Goal: Task Accomplishment & Management: Complete application form

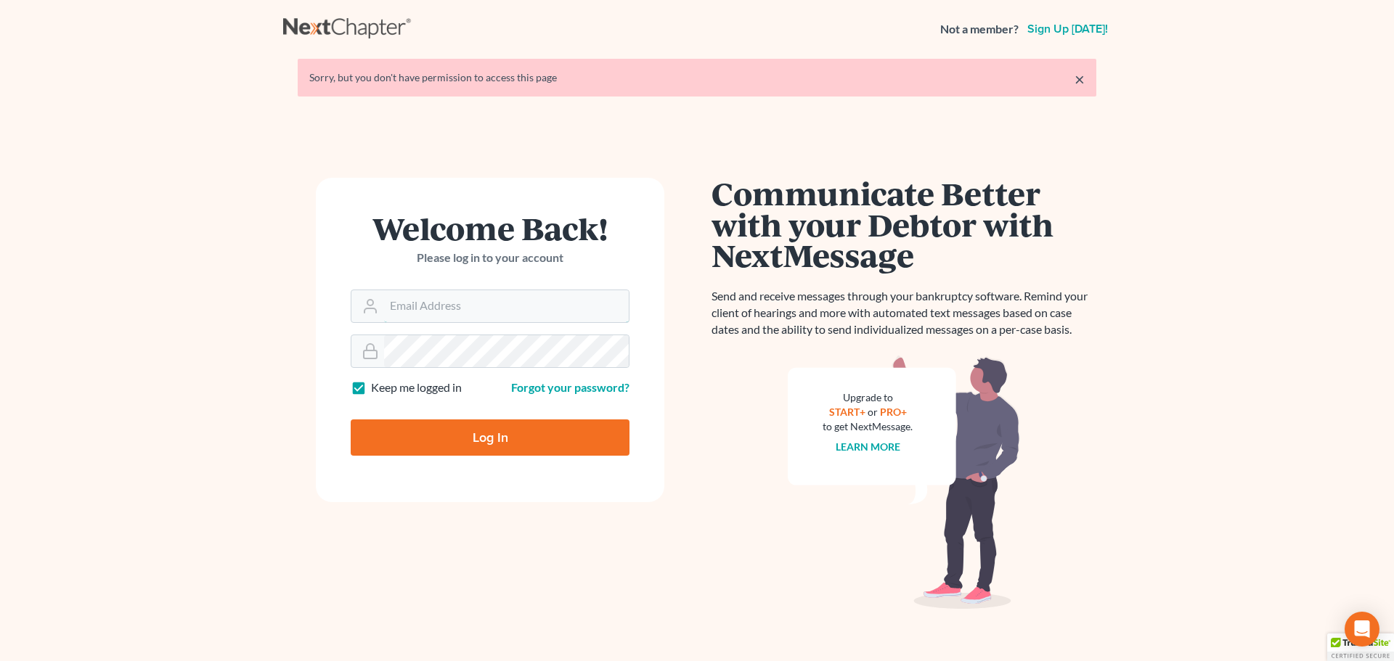
type input "[EMAIL_ADDRESS][DOMAIN_NAME]"
click at [415, 425] on input "Log In" at bounding box center [490, 438] width 279 height 36
type input "Thinking..."
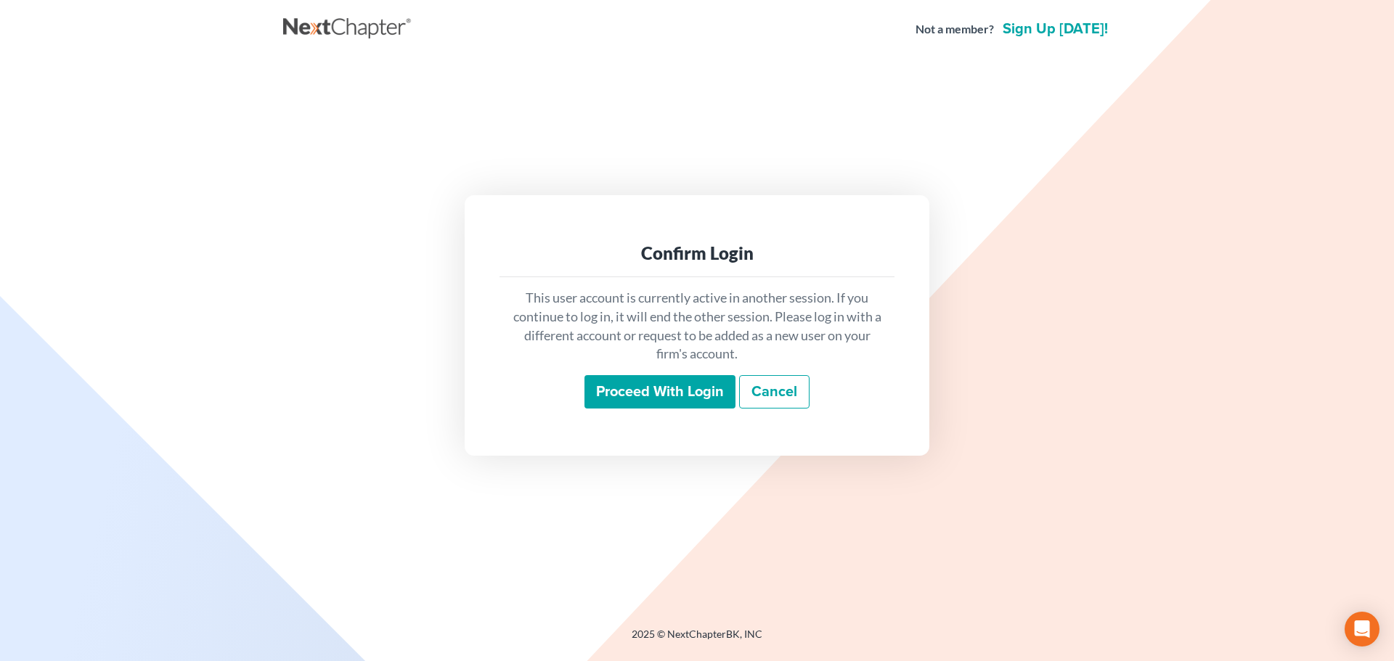
click at [681, 399] on input "Proceed with login" at bounding box center [659, 391] width 151 height 33
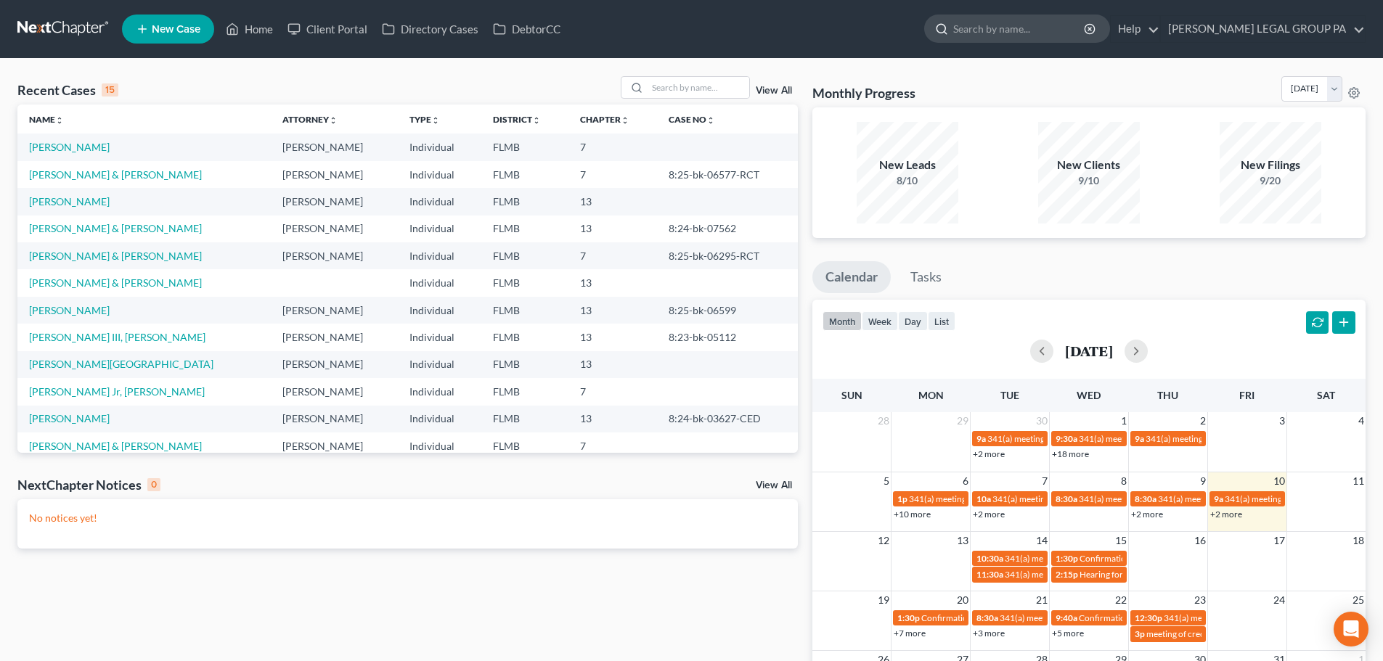
click at [1029, 34] on input "search" at bounding box center [1019, 28] width 133 height 27
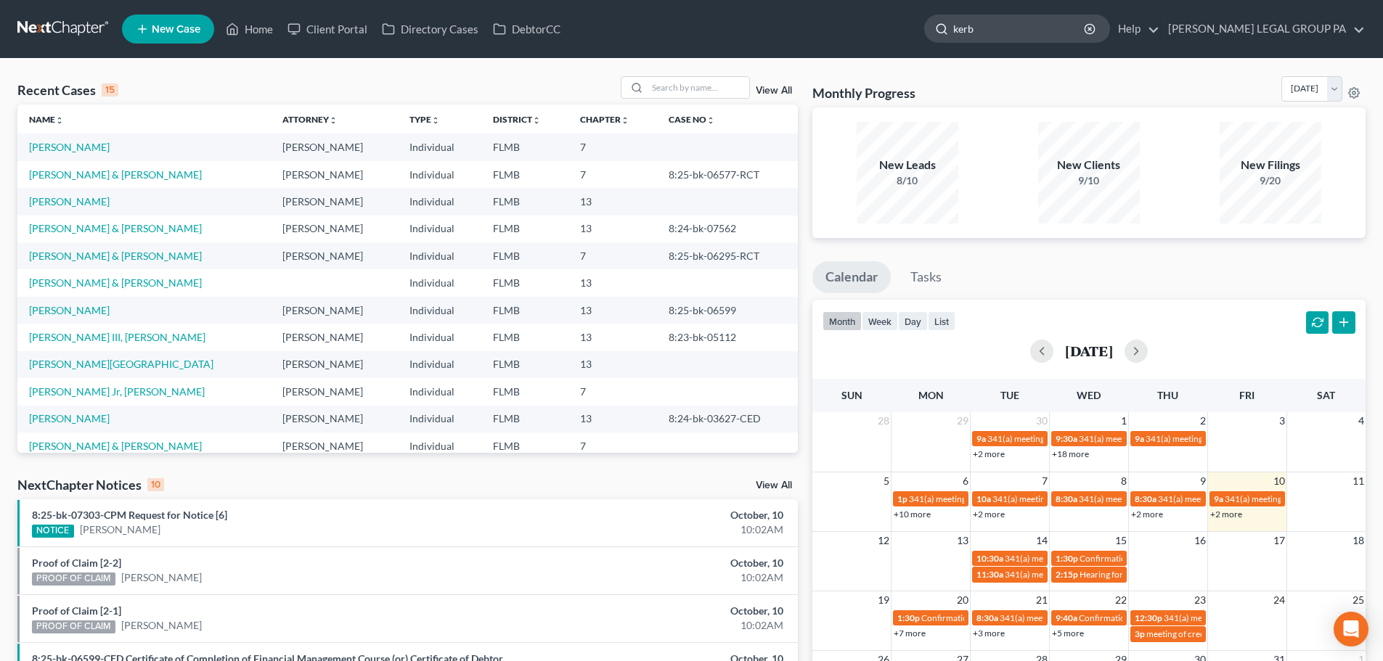
type input "[PERSON_NAME]"
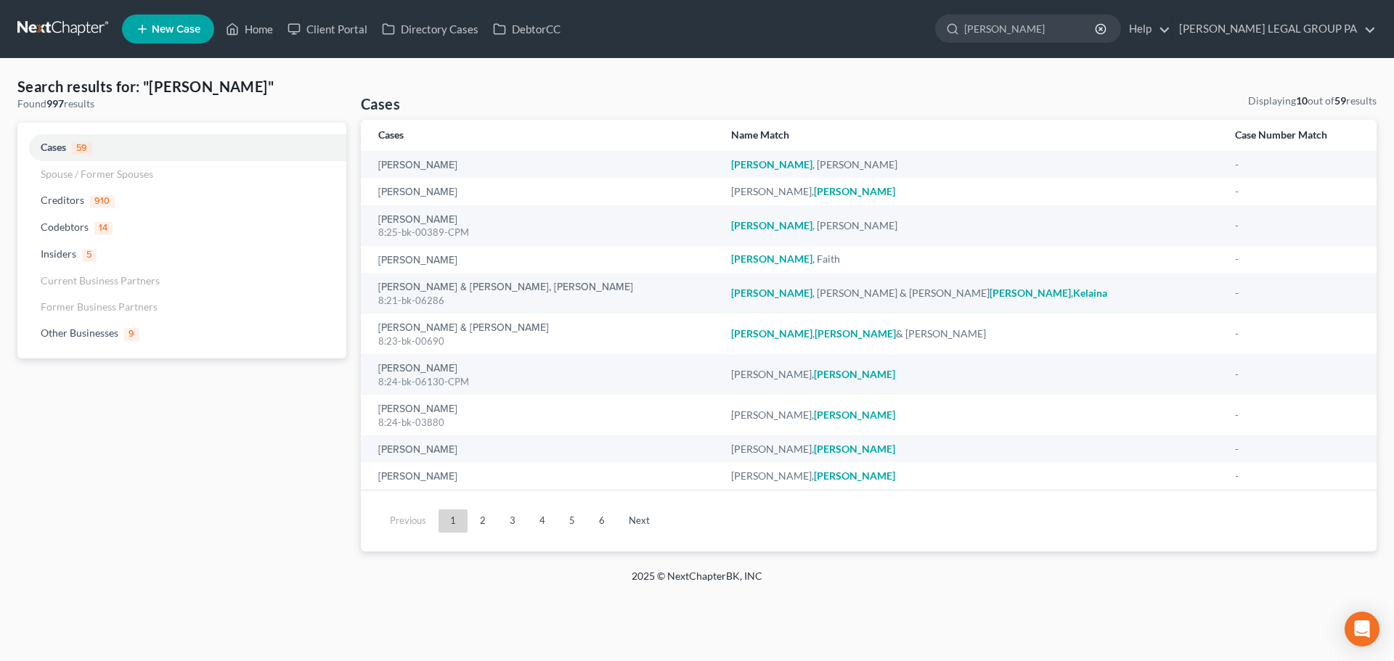
click at [163, 27] on span "New Case" at bounding box center [176, 29] width 49 height 11
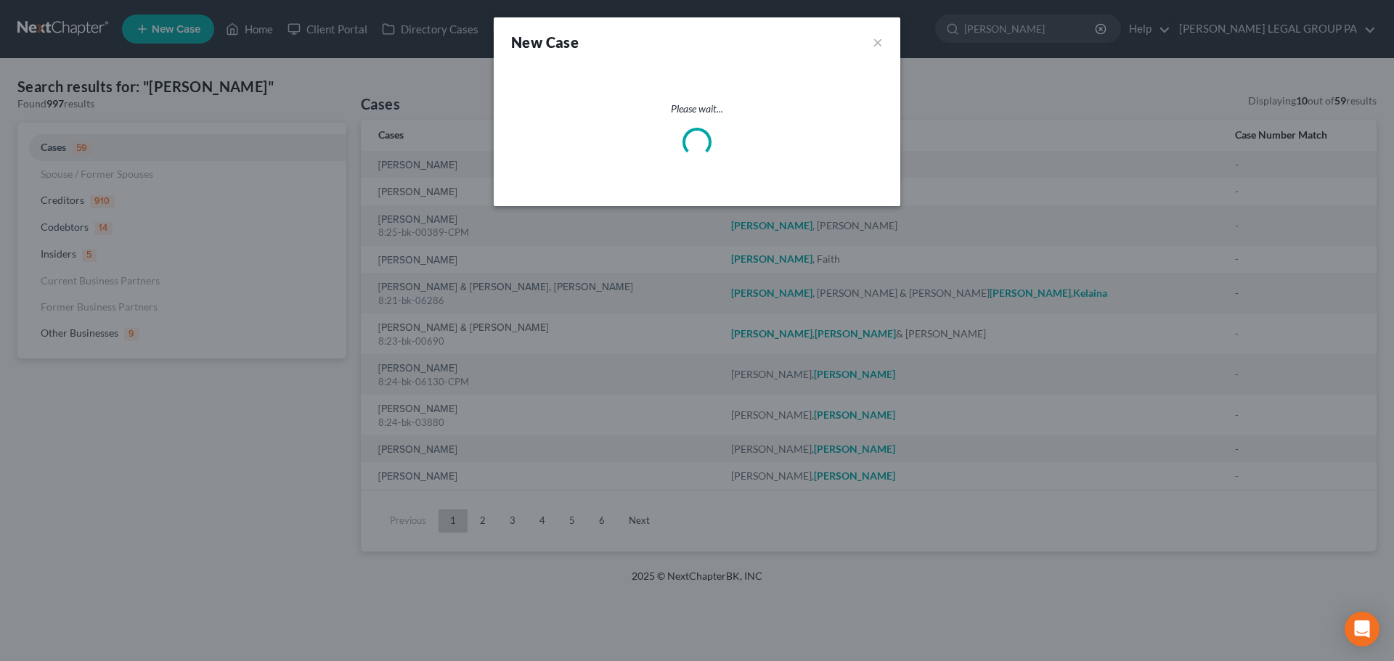
select select "15"
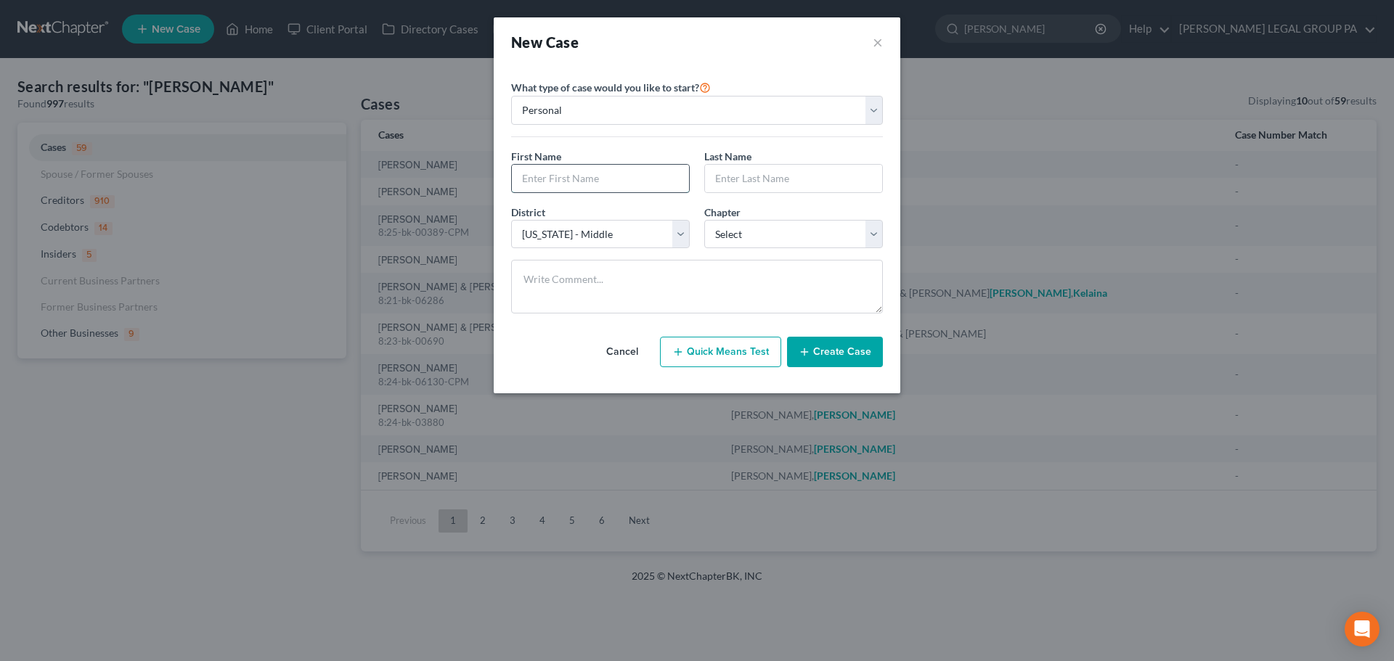
click at [580, 177] on input "text" at bounding box center [600, 179] width 177 height 28
type input "[PERSON_NAME]"
click at [783, 187] on input "text" at bounding box center [793, 179] width 177 height 28
type input "[PERSON_NAME]"
click at [816, 230] on select "Select 7 11 12 13" at bounding box center [793, 234] width 179 height 29
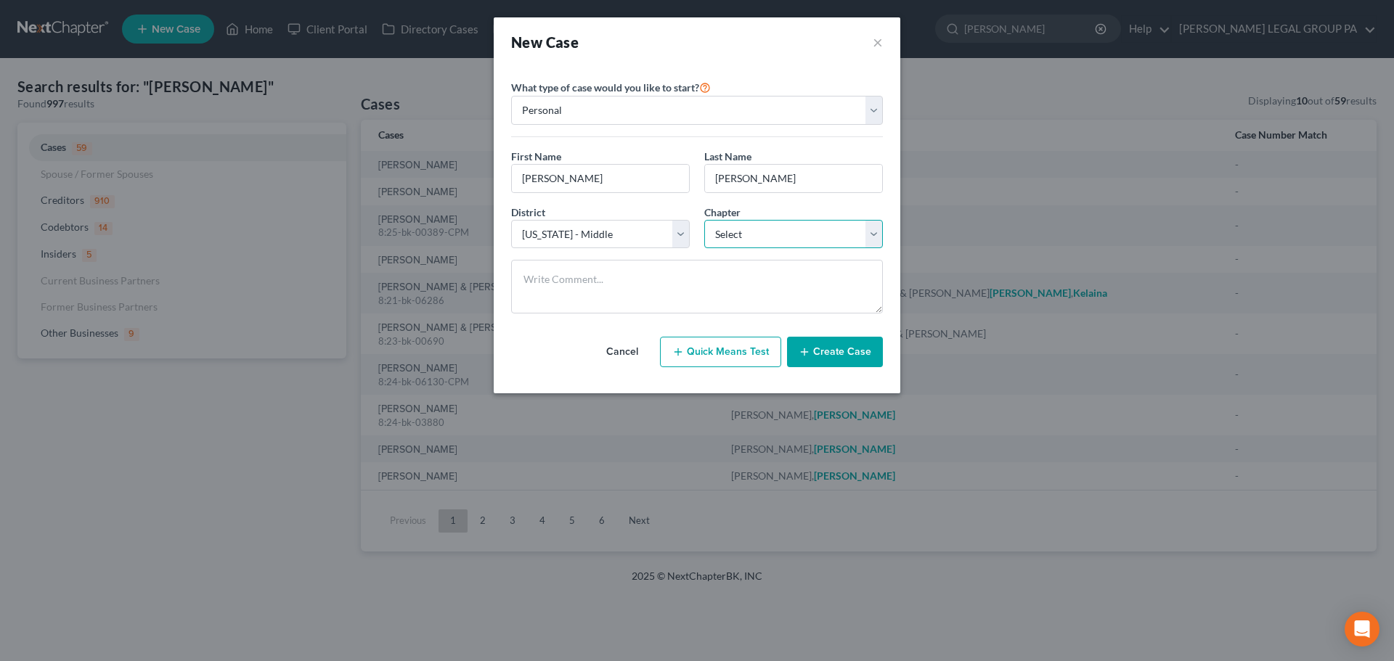
select select "0"
click at [704, 220] on select "Select 7 11 12 13" at bounding box center [793, 234] width 179 height 29
click at [803, 344] on button "Create Case" at bounding box center [835, 352] width 96 height 30
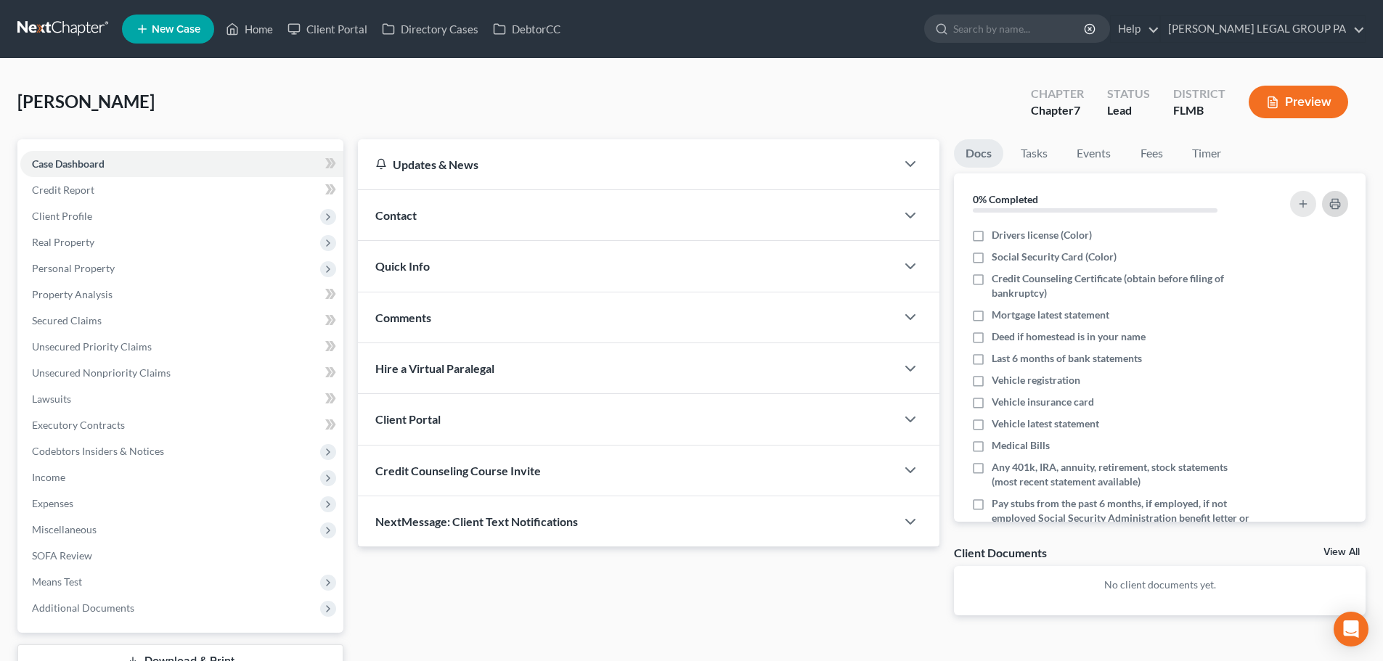
click at [1337, 204] on icon "button" at bounding box center [1335, 204] width 12 height 12
